Goal: Task Accomplishment & Management: Manage account settings

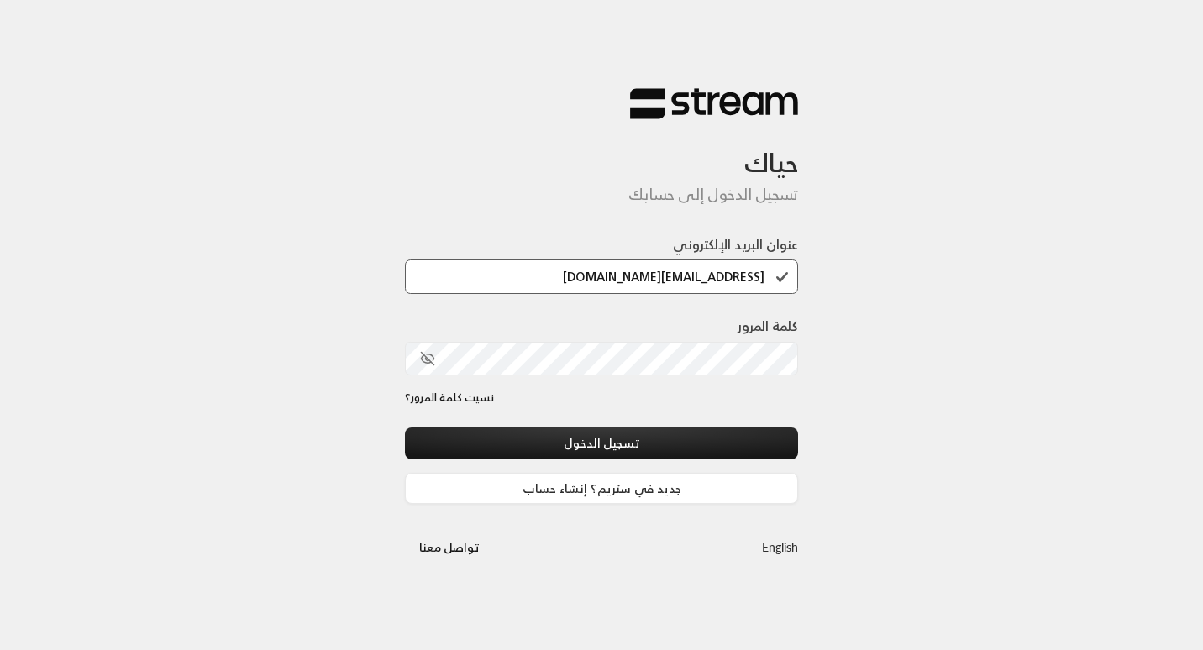
type input "[EMAIL_ADDRESS][DOMAIN_NAME]"
drag, startPoint x: 767, startPoint y: 284, endPoint x: 437, endPoint y: 259, distance: 331.2
click at [437, 259] on div "عنوان البريد الإلكتروني [EMAIL_ADDRESS][DOMAIN_NAME]" at bounding box center [601, 264] width 393 height 60
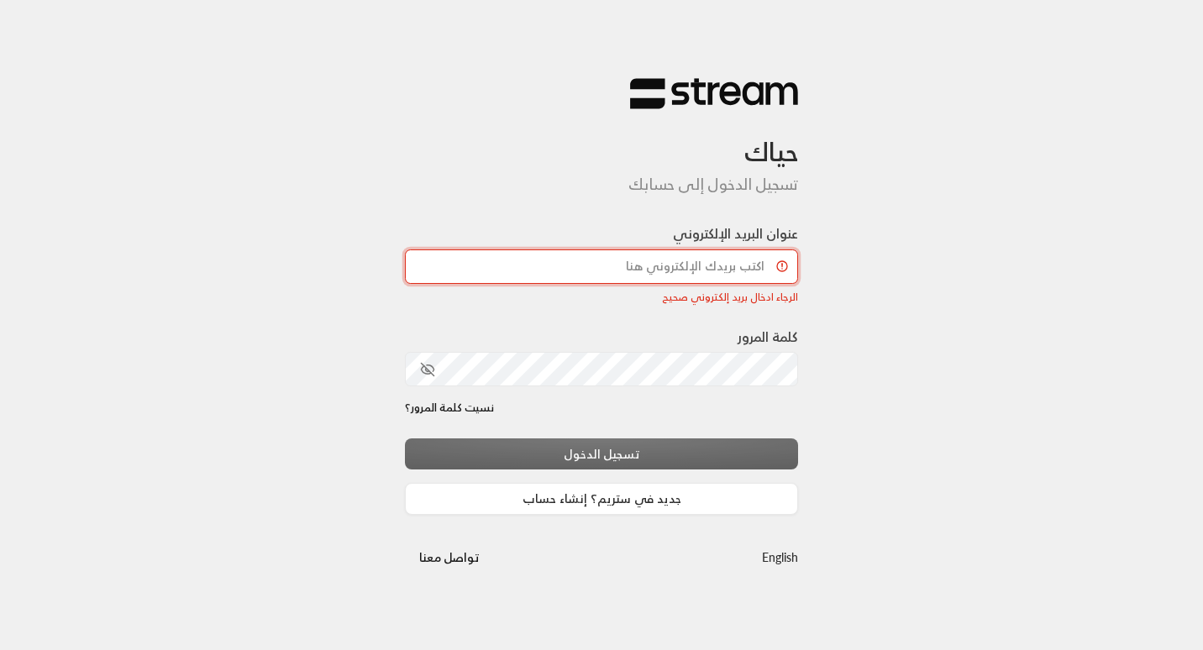
paste input "[EMAIL_ADDRESS][DOMAIN_NAME]"
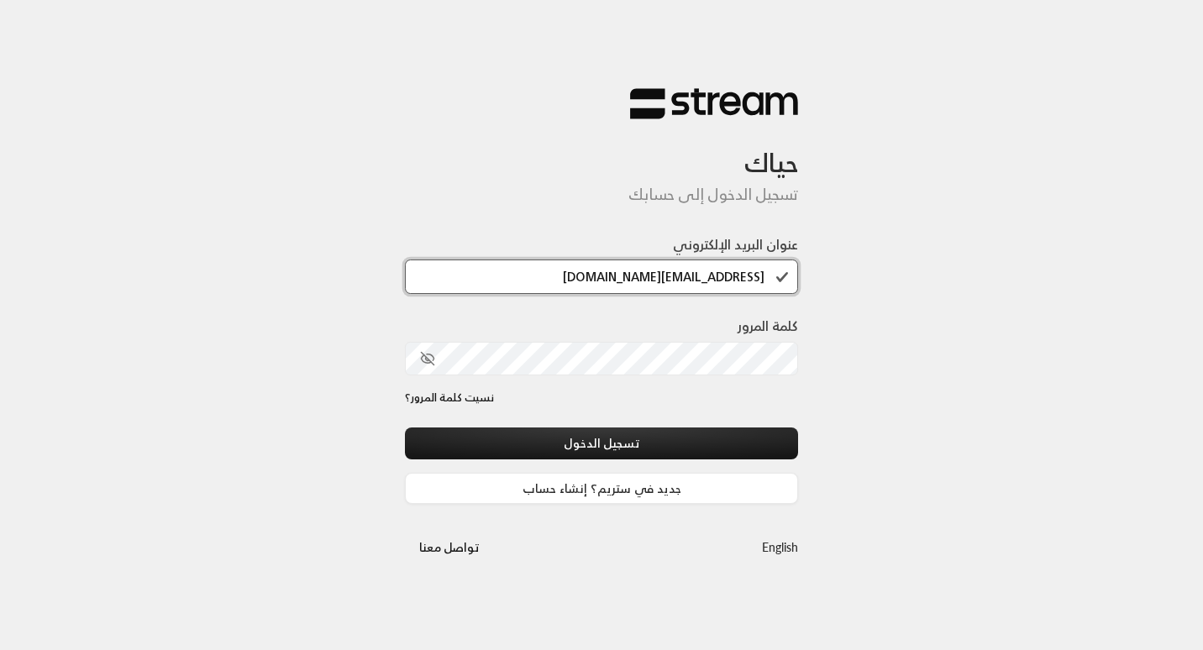
type input "[EMAIL_ADDRESS][DOMAIN_NAME]"
click at [797, 403] on div "نسيت كلمة المرور؟" at bounding box center [601, 398] width 393 height 17
click at [428, 359] on icon "toggle password visibility" at bounding box center [428, 359] width 13 height 13
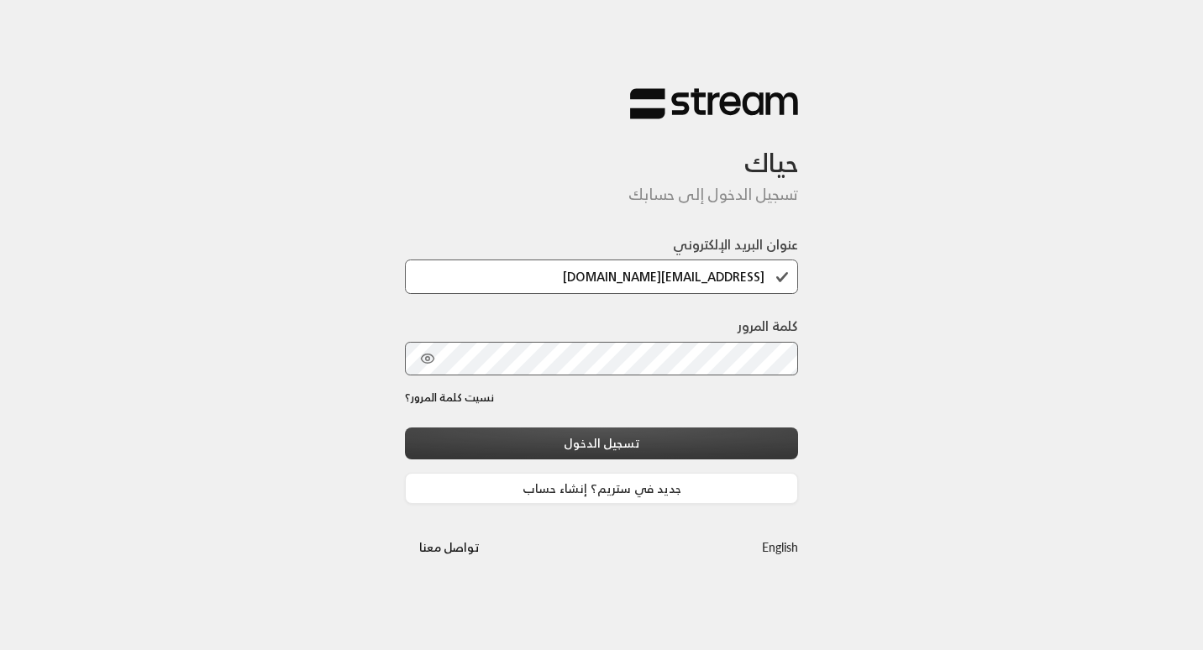
click at [498, 446] on button "تسجيل الدخول" at bounding box center [601, 443] width 393 height 31
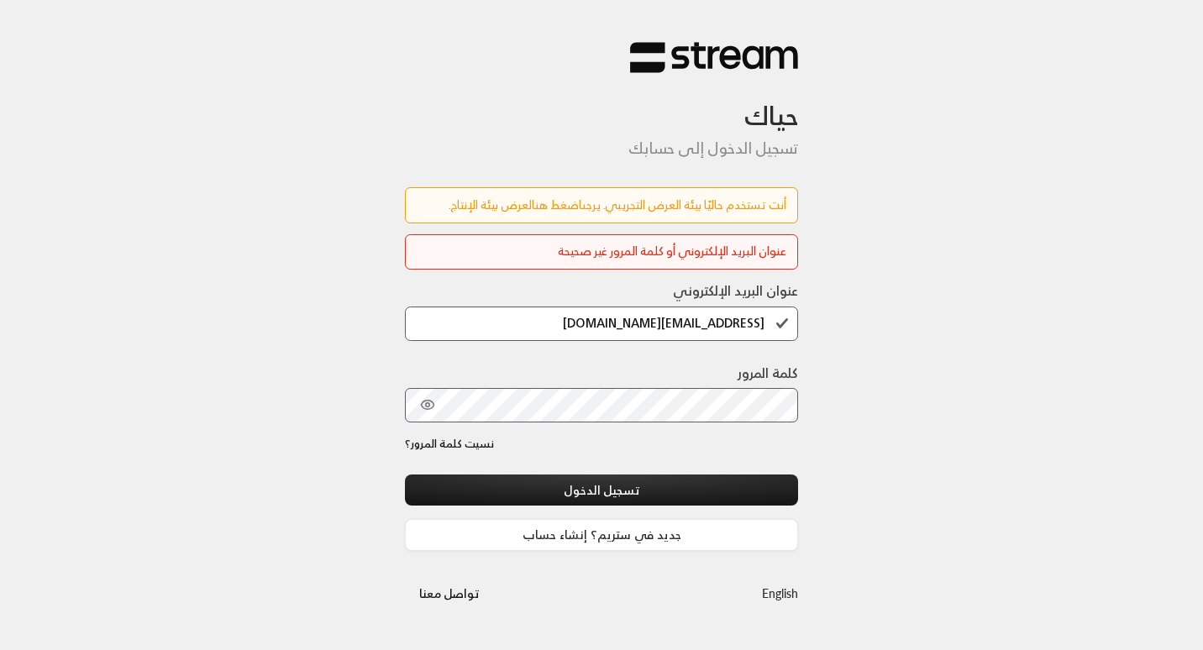
click at [536, 203] on link "اضغط هنا" at bounding box center [557, 204] width 50 height 21
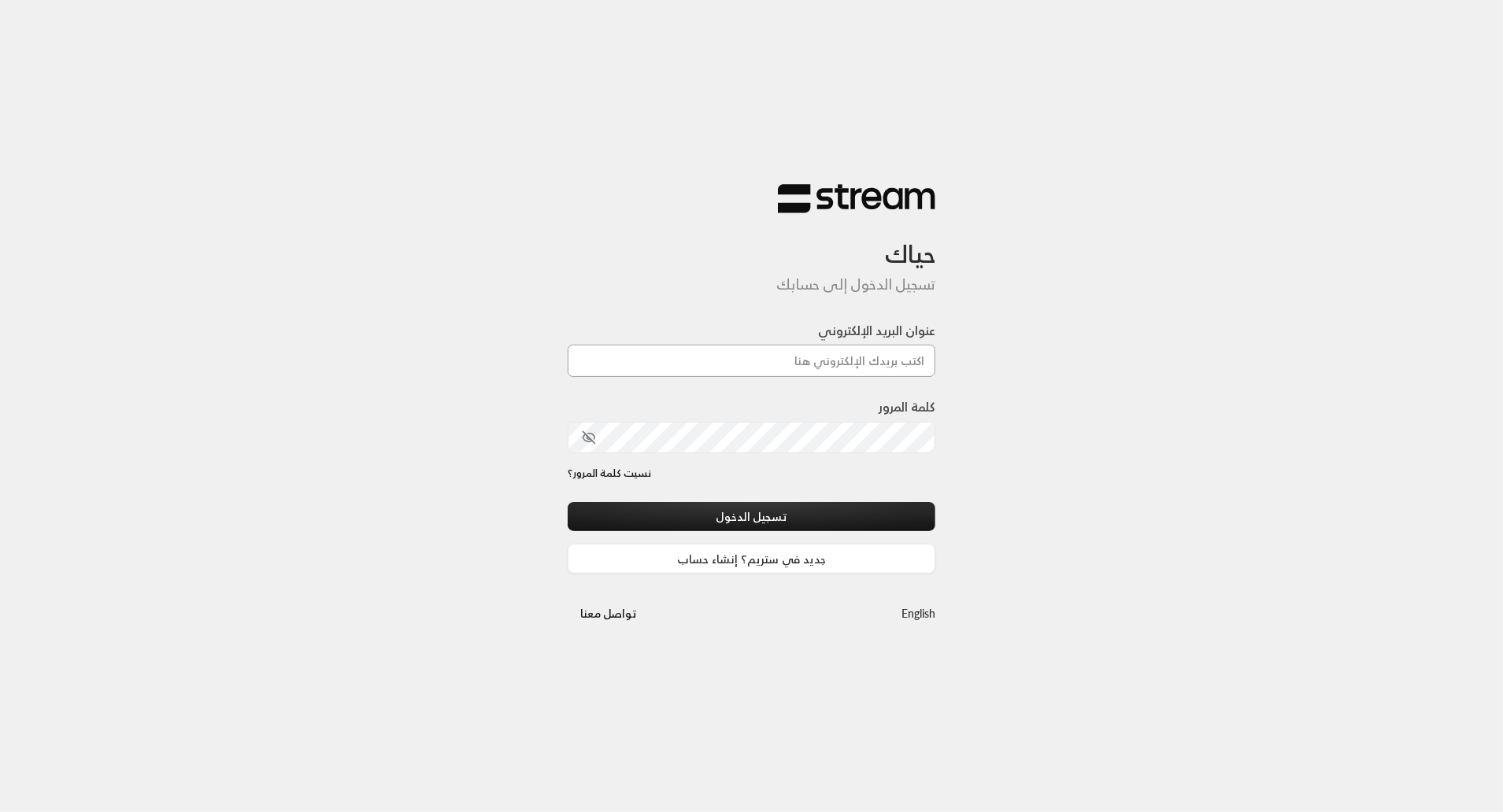
click at [791, 362] on input "عنوان البريد الإلكتروني" at bounding box center [752, 361] width 368 height 32
click at [796, 362] on input "عنوان البريد الإلكتروني" at bounding box center [752, 361] width 368 height 32
type input "[EMAIL_ADDRESS][DOMAIN_NAME]"
click at [919, 506] on button "تسجيل الدخول" at bounding box center [752, 516] width 368 height 29
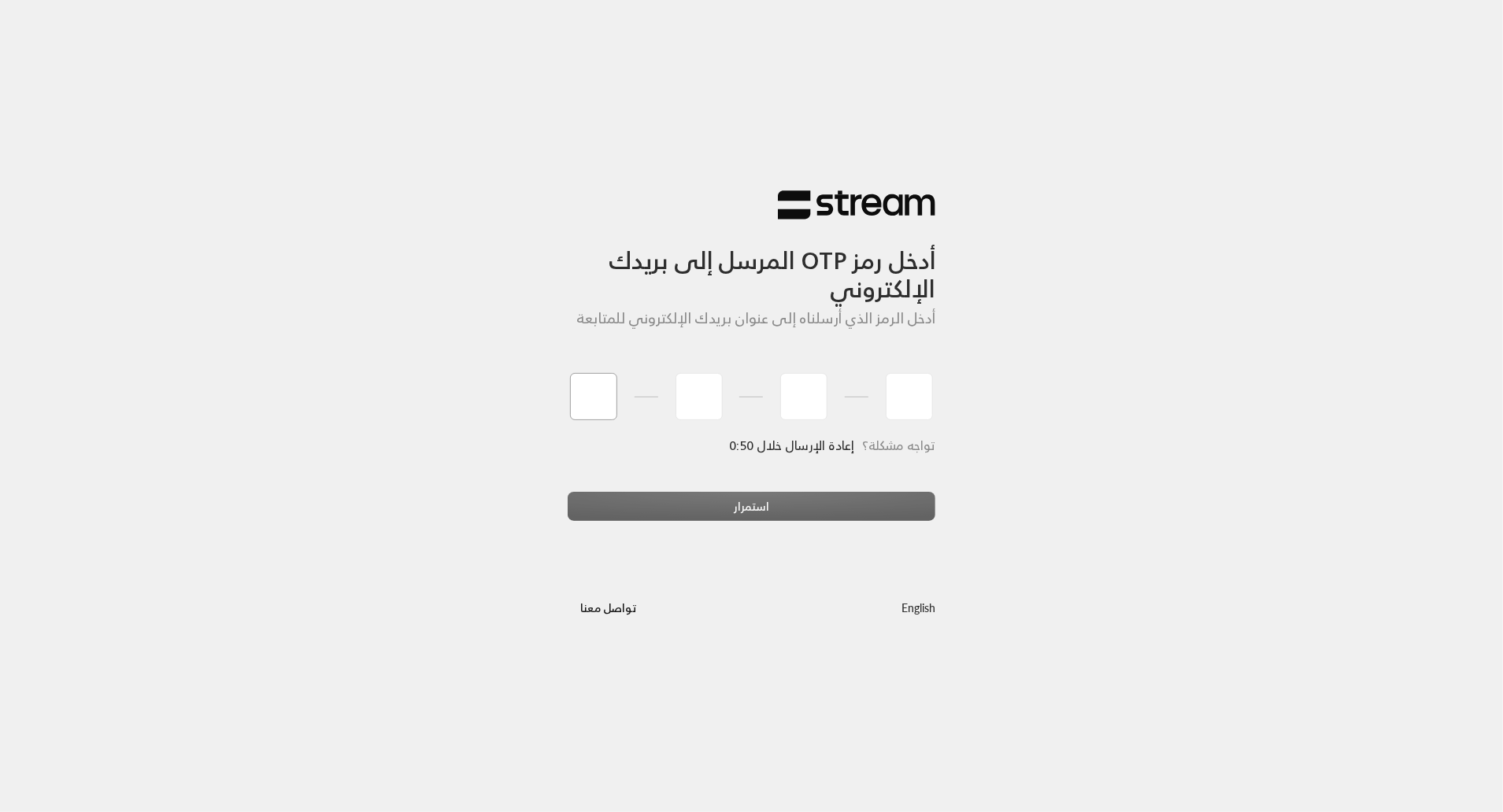
type input "1"
type input "5"
type input "8"
type input "6"
